Goal: Transaction & Acquisition: Obtain resource

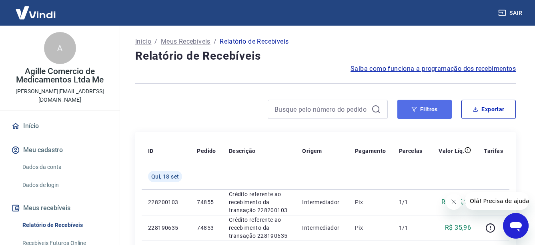
click at [437, 112] on button "Filtros" at bounding box center [424, 109] width 54 height 19
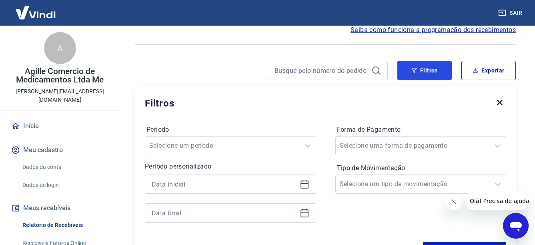
scroll to position [40, 0]
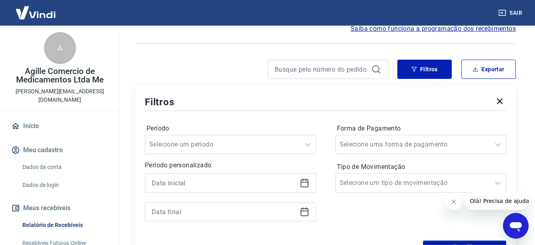
click at [305, 184] on icon at bounding box center [305, 183] width 10 height 10
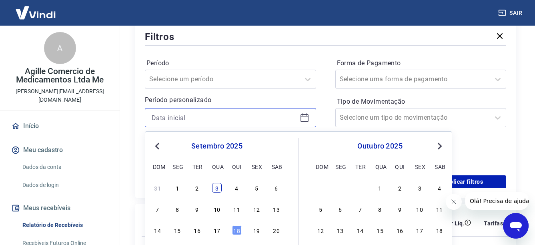
scroll to position [120, 0]
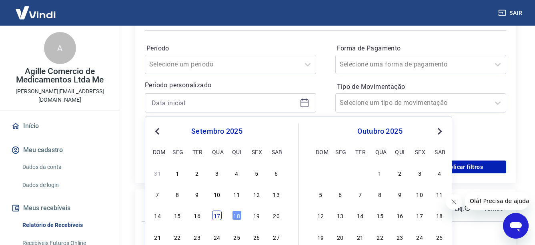
click at [220, 216] on div "17" at bounding box center [217, 216] width 10 height 10
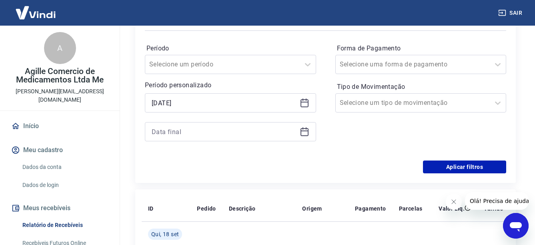
type input "[DATE]"
click at [304, 133] on icon at bounding box center [305, 132] width 10 height 10
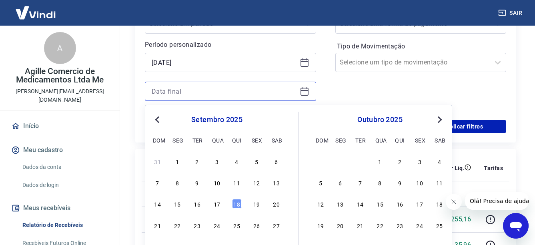
scroll to position [200, 0]
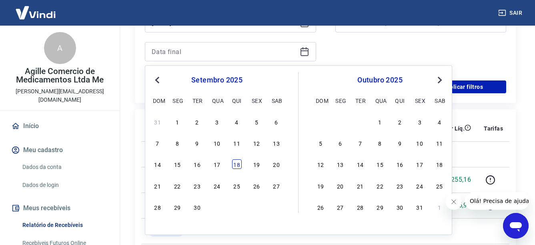
click at [238, 166] on div "18" at bounding box center [237, 164] width 10 height 10
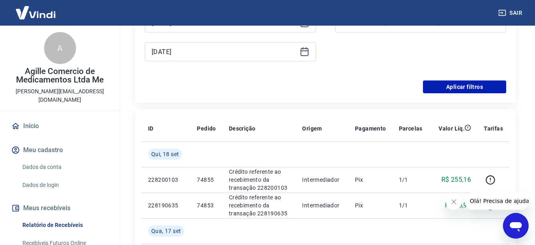
type input "[DATE]"
click at [457, 91] on button "Aplicar filtros" at bounding box center [464, 86] width 83 height 13
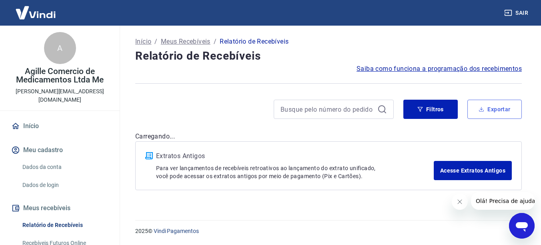
drag, startPoint x: 488, startPoint y: 108, endPoint x: 210, endPoint y: 115, distance: 277.5
click at [488, 108] on button "Exportar" at bounding box center [495, 109] width 54 height 19
type input "[DATE]"
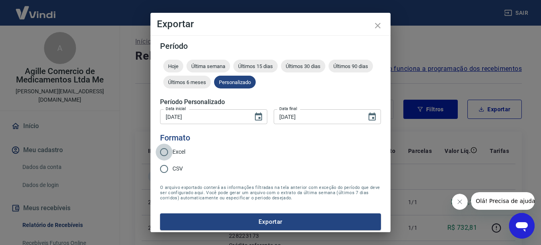
click at [167, 153] on input "Excel" at bounding box center [164, 152] width 17 height 17
radio input "true"
click at [253, 223] on button "Exportar" at bounding box center [270, 221] width 221 height 17
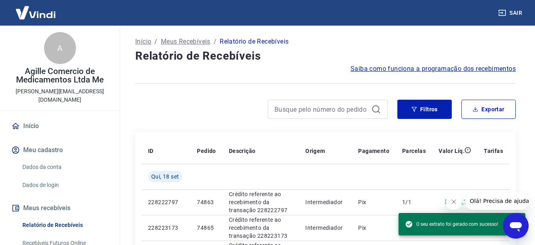
click at [301, 70] on div "Saiba como funciona a programação dos recebimentos" at bounding box center [325, 69] width 381 height 10
